Goal: Navigation & Orientation: Find specific page/section

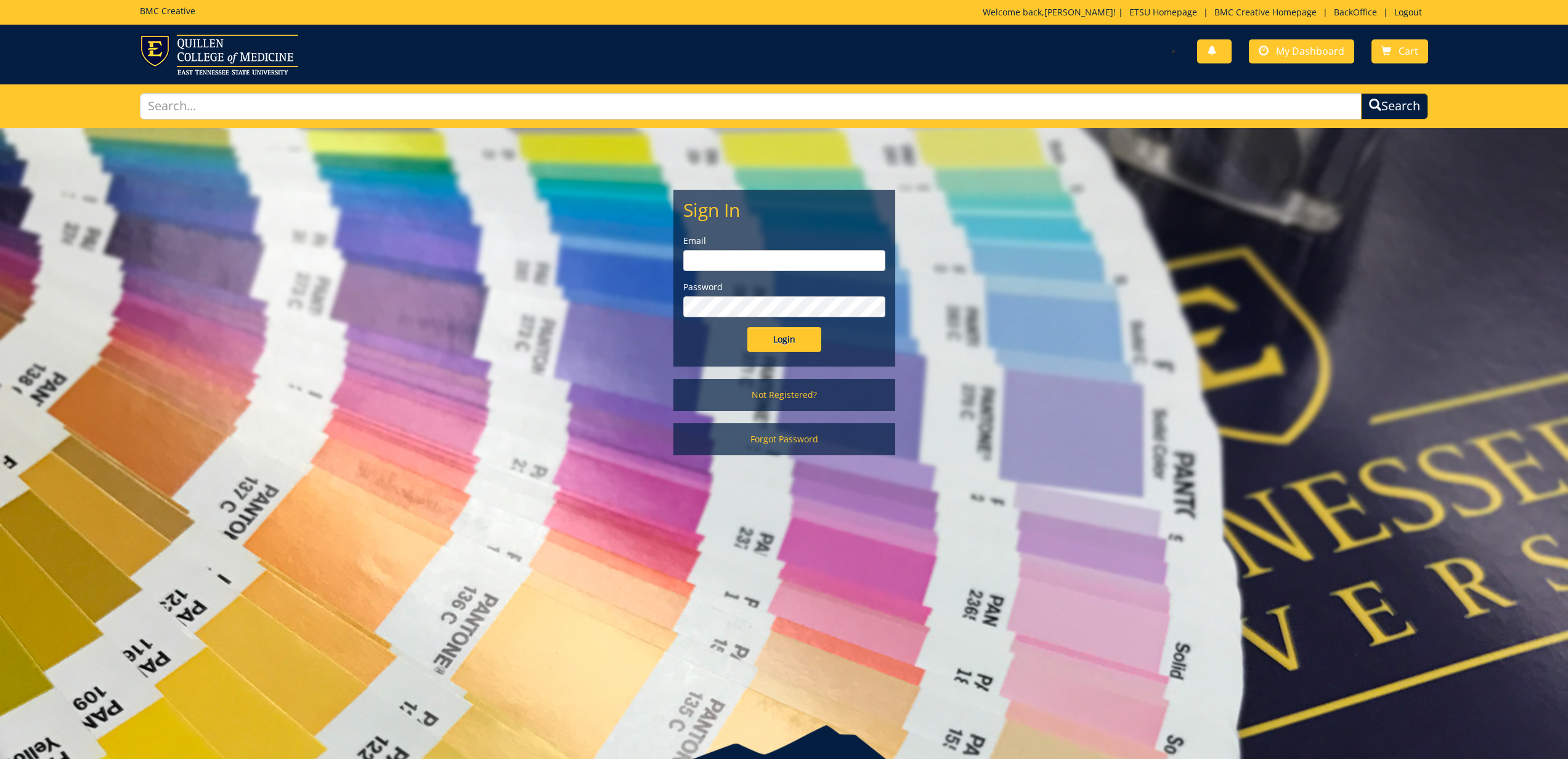
type input "[EMAIL_ADDRESS][DOMAIN_NAME]"
click at [790, 345] on input "Login" at bounding box center [784, 339] width 74 height 25
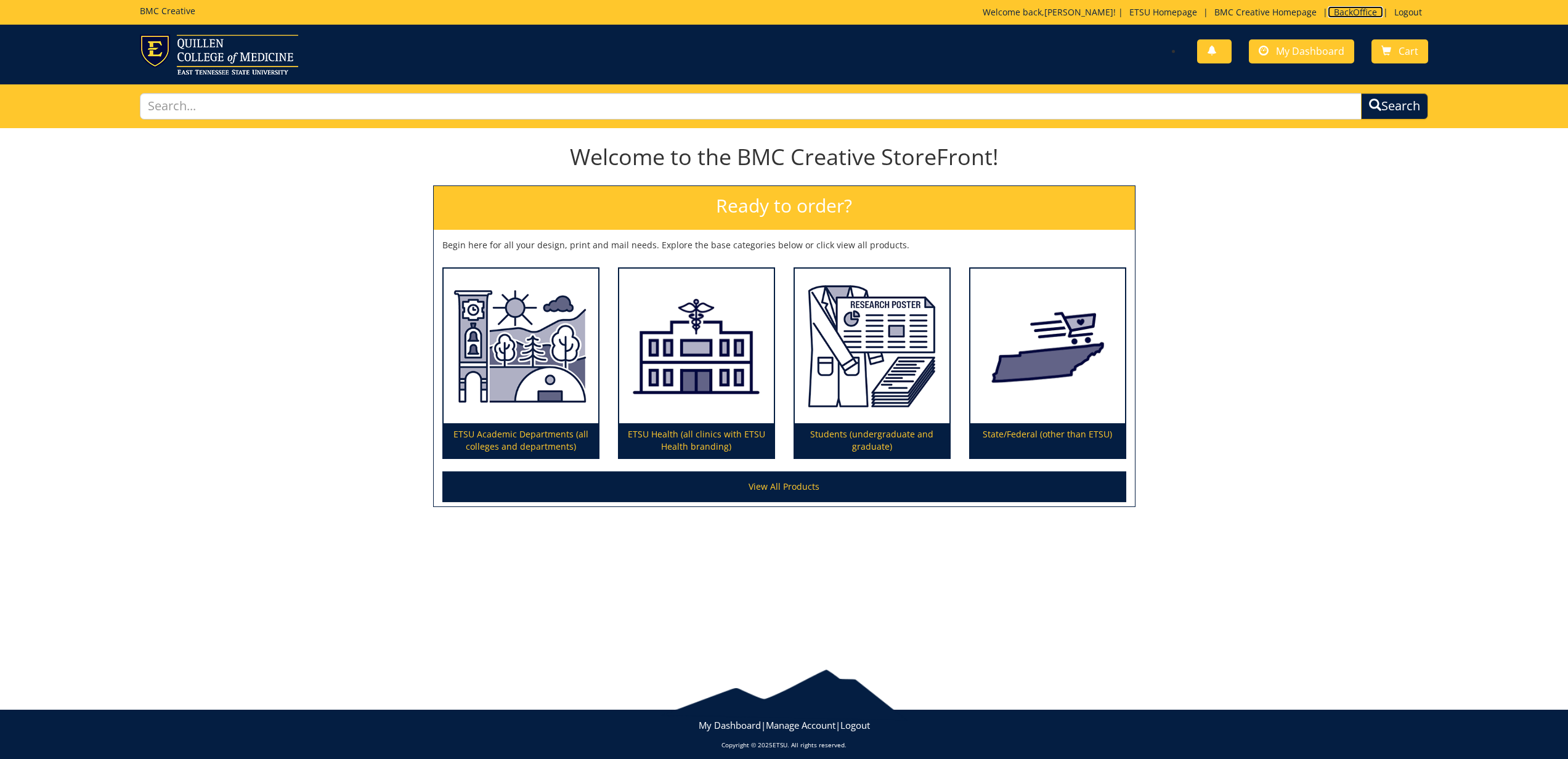
click at [1345, 7] on link "BackOffice" at bounding box center [1355, 12] width 55 height 12
